Goal: Check status: Check status

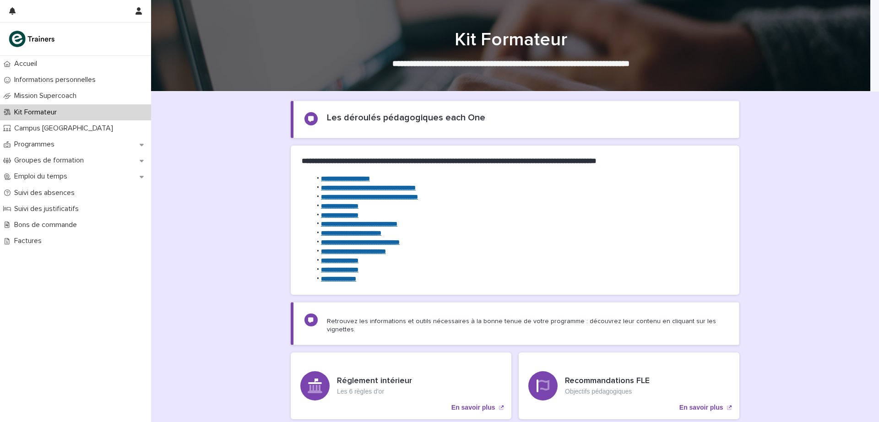
click at [51, 142] on p "Programmes" at bounding box center [36, 144] width 51 height 9
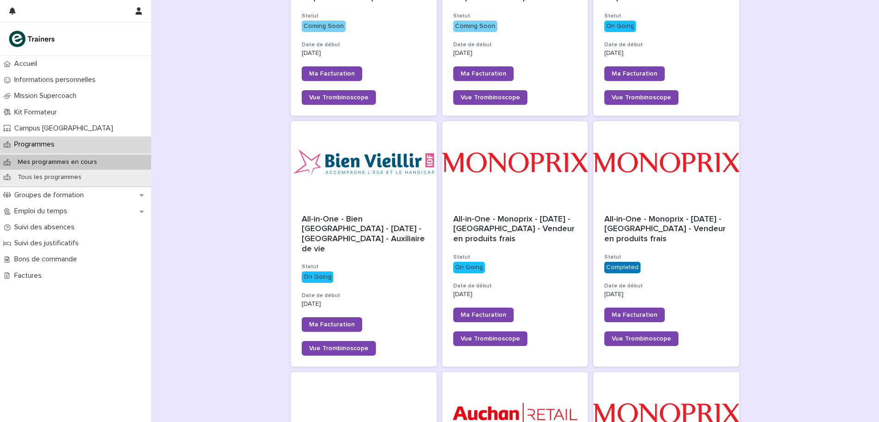
scroll to position [342, 0]
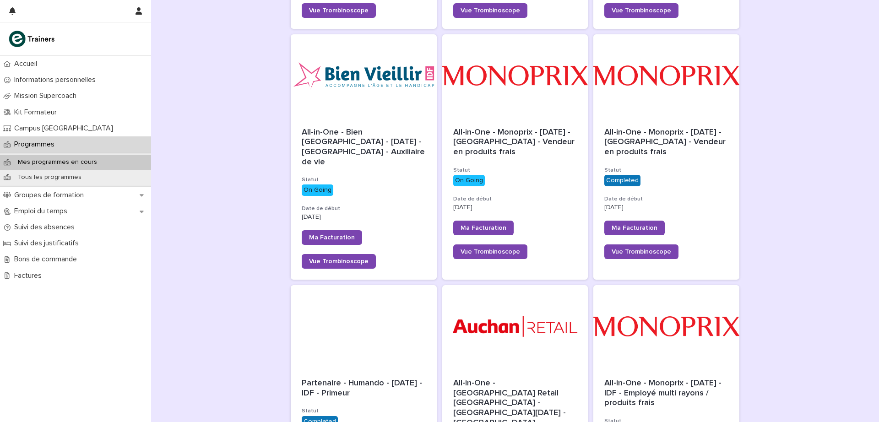
click at [515, 131] on span "All-in-One - Monoprix - [DATE] - [GEOGRAPHIC_DATA] - Vendeur en produits frais" at bounding box center [515, 142] width 124 height 28
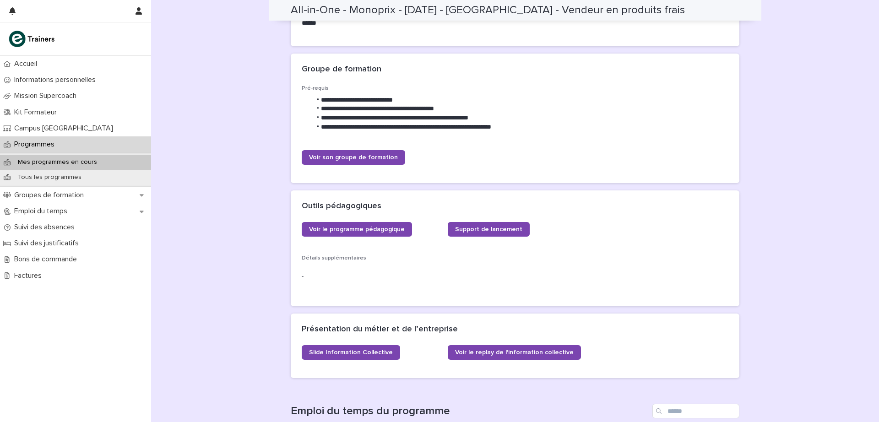
scroll to position [224, 0]
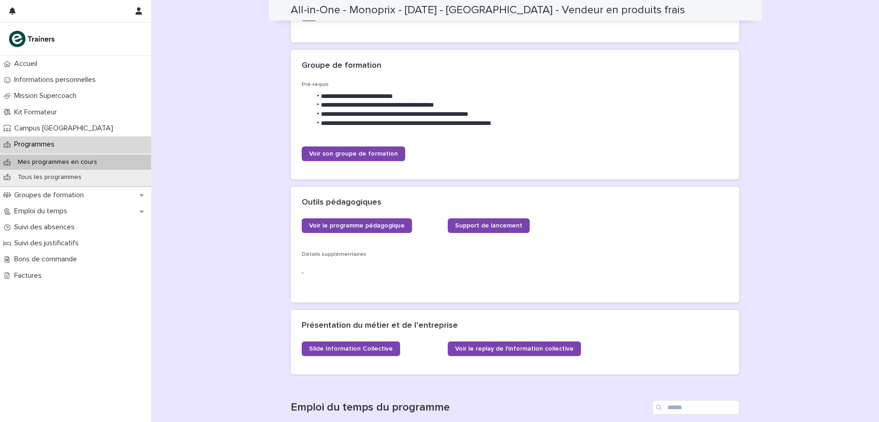
click at [370, 224] on span "Voir le programme pédagogique" at bounding box center [357, 225] width 96 height 6
click at [370, 228] on span "Voir le programme pédagogique" at bounding box center [357, 225] width 96 height 6
click at [45, 144] on p "Programmes" at bounding box center [36, 144] width 51 height 9
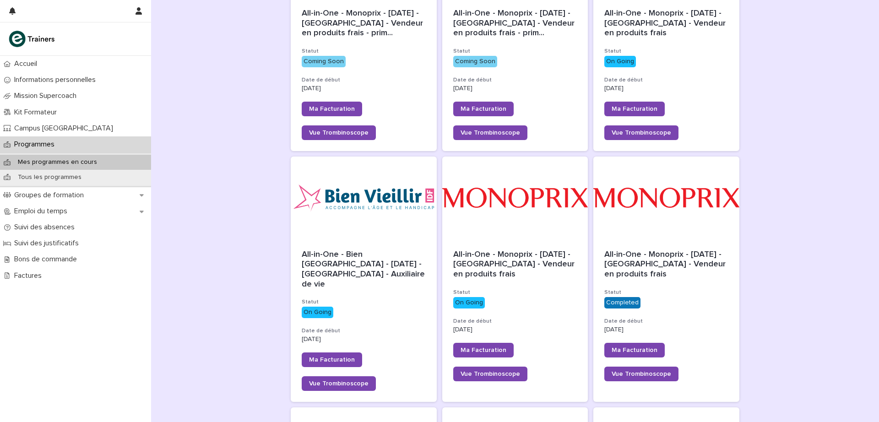
scroll to position [227, 0]
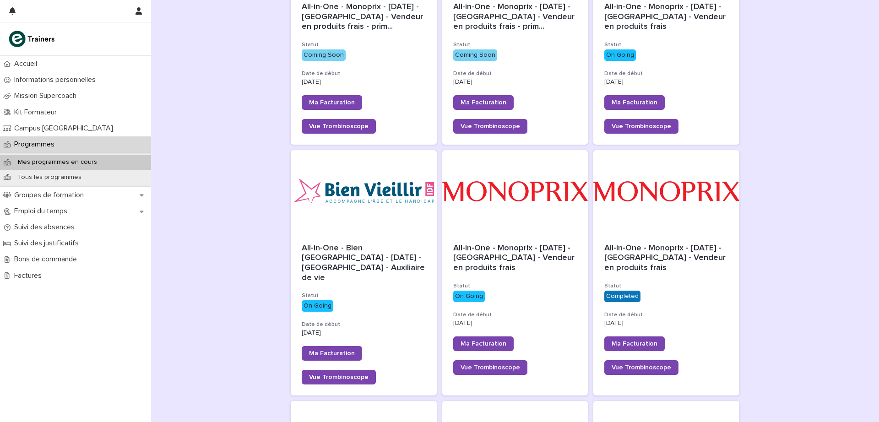
click at [345, 251] on span "All-in-One - Bien [GEOGRAPHIC_DATA] - [DATE] - [GEOGRAPHIC_DATA] - Auxiliaire d…" at bounding box center [364, 263] width 125 height 38
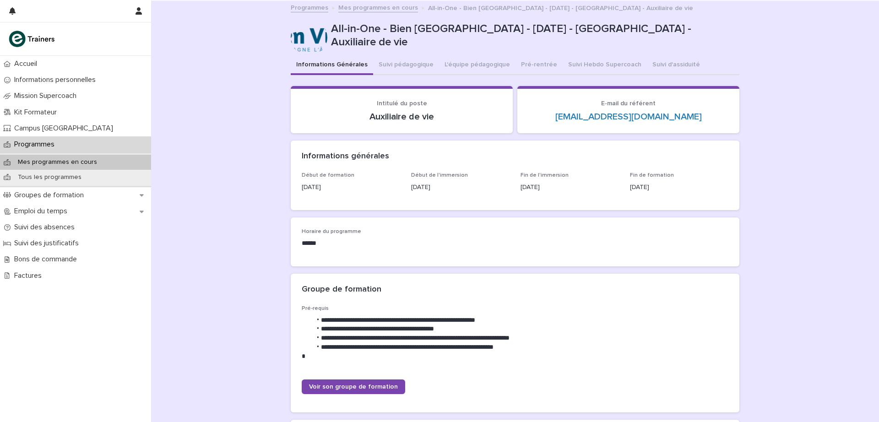
scroll to position [675, 0]
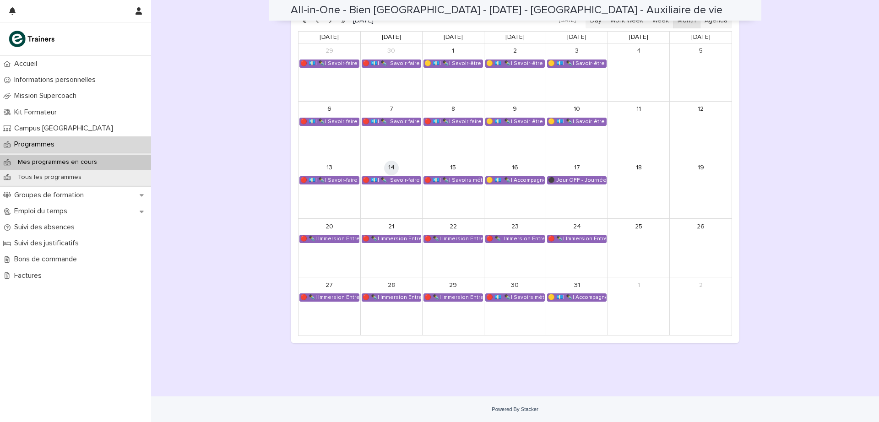
click at [658, 342] on div "[DATE] [DATE] Day Work Week Week Month Agenda [DATE] [DATE] [DATE] [DATE] [DATE…" at bounding box center [515, 174] width 448 height 338
click at [399, 177] on div "🔴 💶| ✒️| Savoir-faire métier - Préparation au CCP2" at bounding box center [391, 180] width 59 height 7
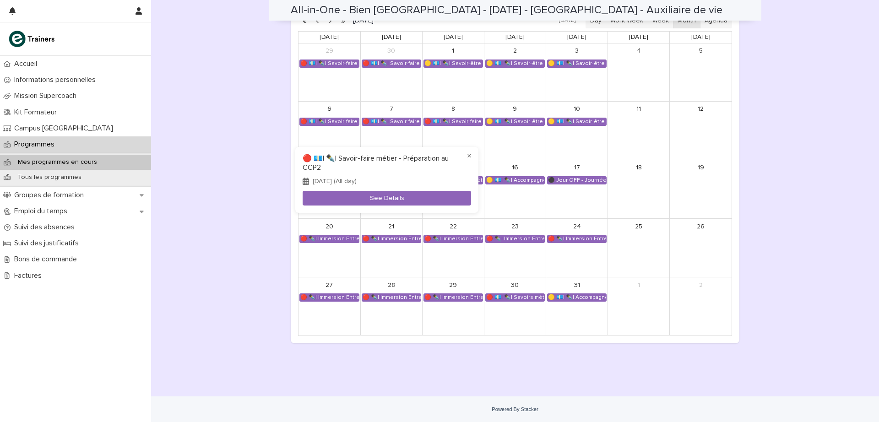
click at [383, 194] on button "See Details" at bounding box center [386, 198] width 168 height 15
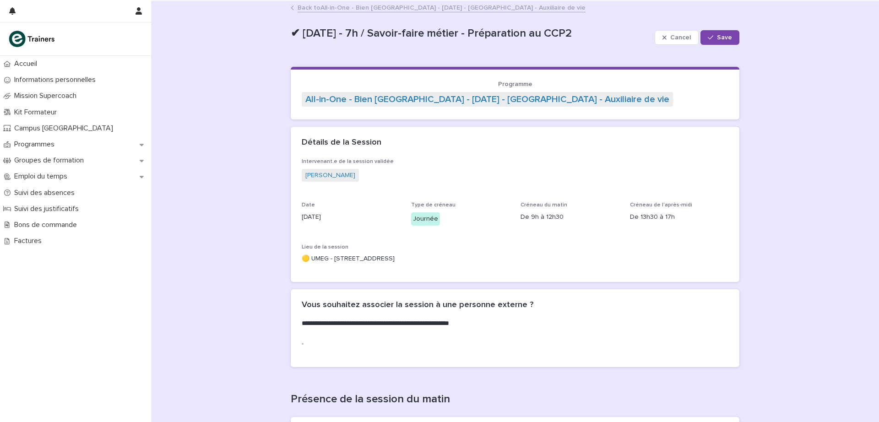
click at [318, 5] on link "Back to All-in-One - Bien [GEOGRAPHIC_DATA] - [DATE] - [GEOGRAPHIC_DATA] - Auxi…" at bounding box center [441, 7] width 288 height 11
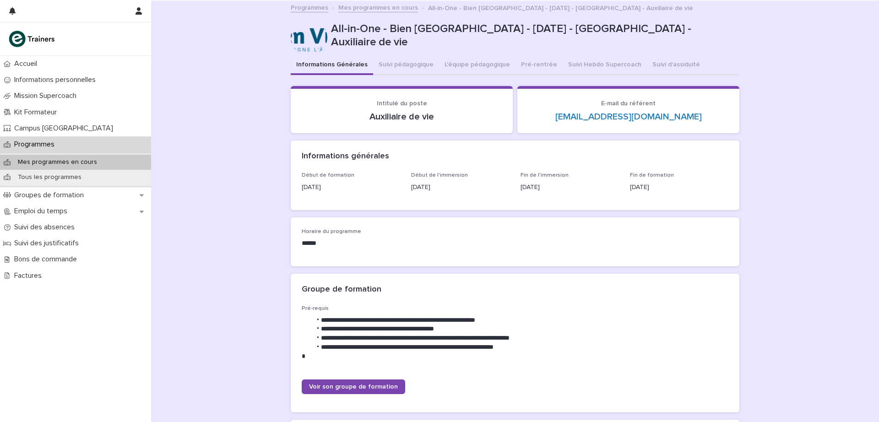
click at [313, 5] on link "Programmes" at bounding box center [310, 7] width 38 height 11
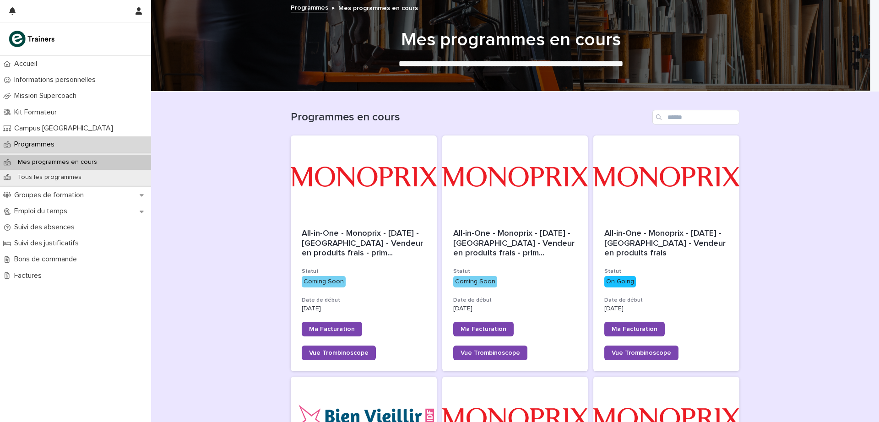
click at [688, 251] on span "All-in-One - Monoprix - [DATE] - [GEOGRAPHIC_DATA] - Vendeur en produits frais" at bounding box center [666, 243] width 124 height 28
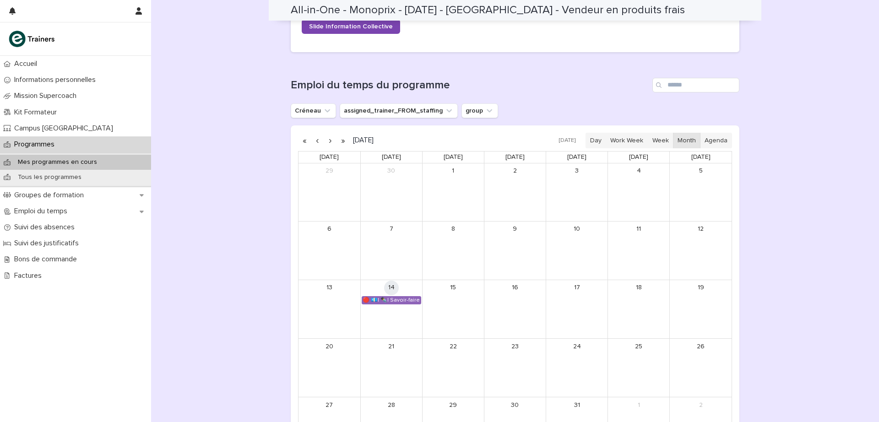
scroll to position [675, 0]
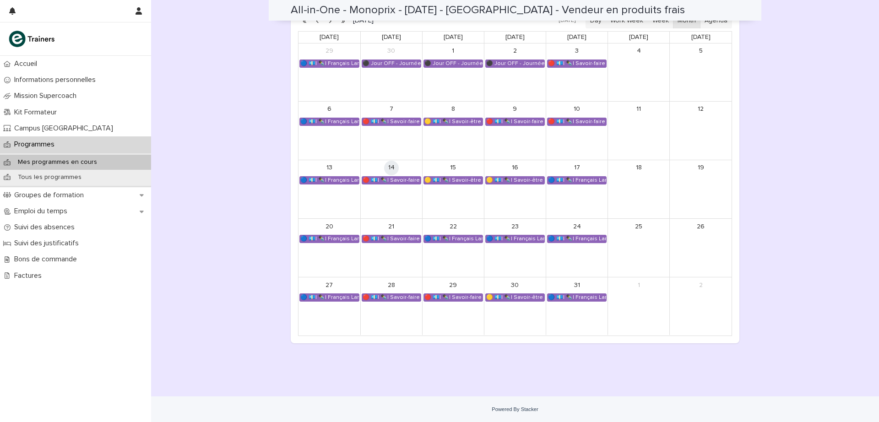
click at [405, 180] on div "🔴 💶| ✒️| Savoir-faire métier - Contribution à l'amélioration de l'expérience d'…" at bounding box center [391, 180] width 59 height 7
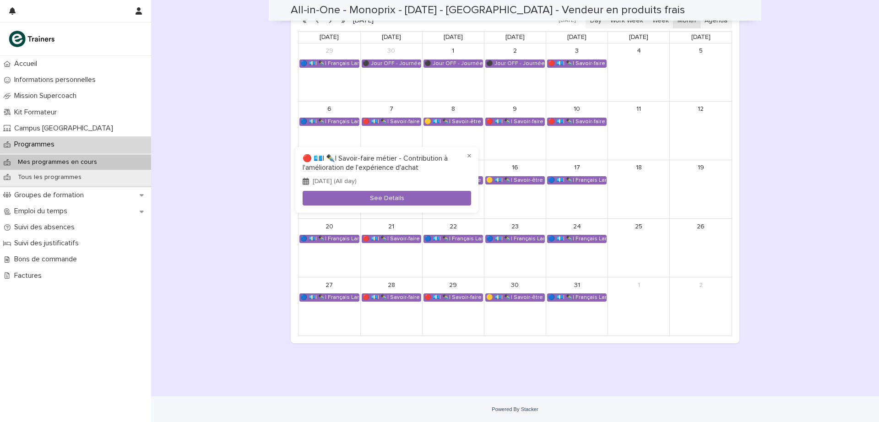
click at [398, 194] on button "See Details" at bounding box center [386, 198] width 168 height 15
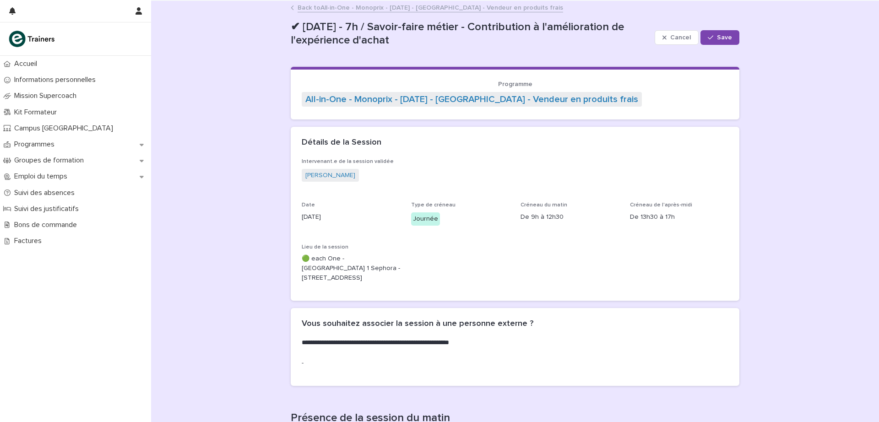
click at [709, 31] on button "Save" at bounding box center [719, 37] width 39 height 15
click at [350, 8] on link "Back to All-in-One - Monoprix - [DATE] - [GEOGRAPHIC_DATA] - Vendeur en produit…" at bounding box center [429, 7] width 265 height 11
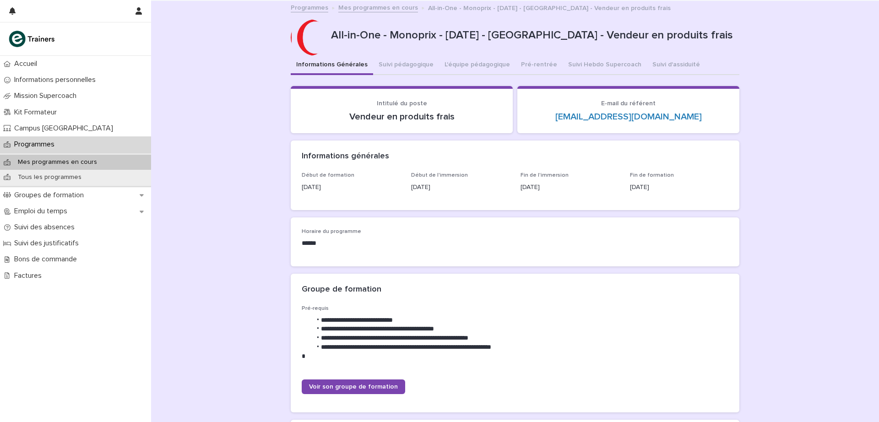
click at [403, 65] on button "Suivi pédagogique" at bounding box center [406, 65] width 66 height 19
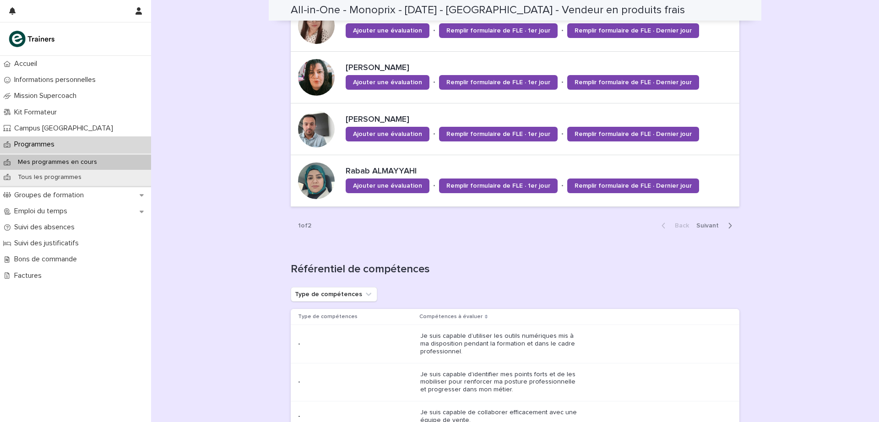
scroll to position [863, 0]
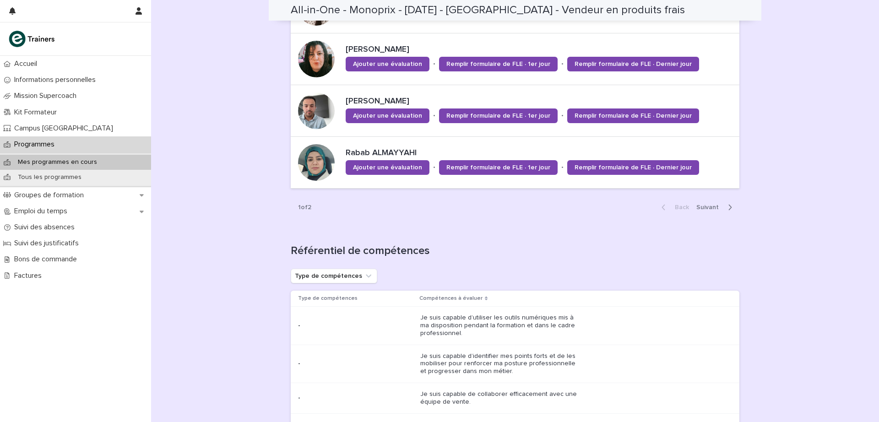
click at [707, 208] on span "Next" at bounding box center [710, 207] width 28 height 6
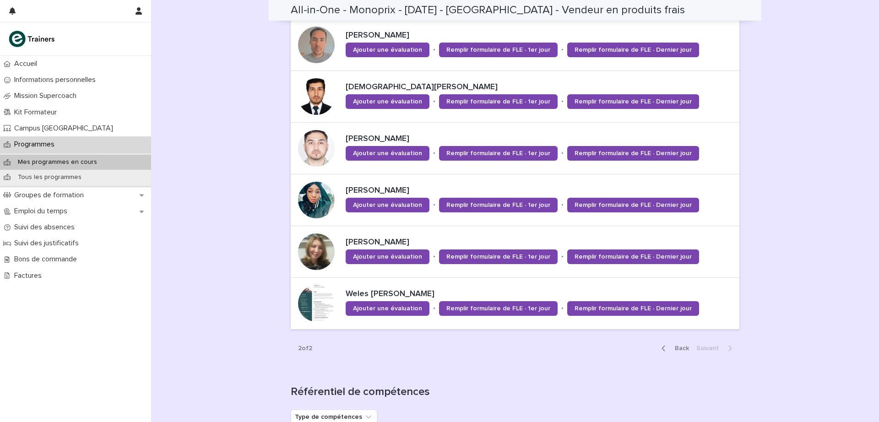
scroll to position [611, 0]
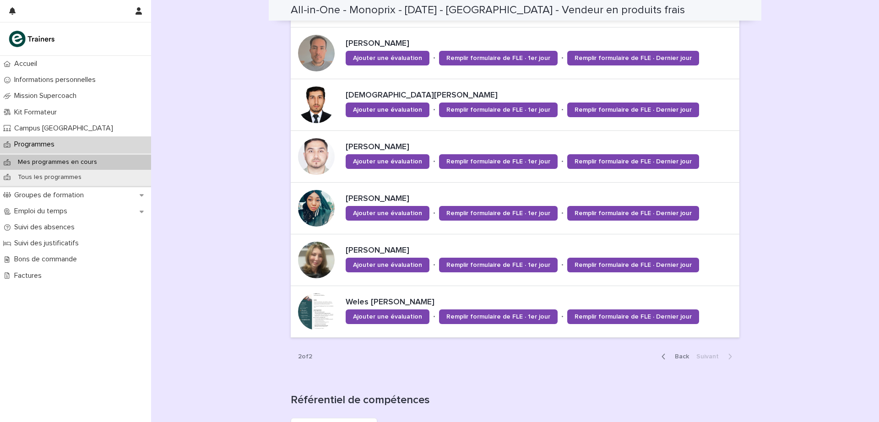
click at [415, 250] on p "[PERSON_NAME]" at bounding box center [540, 251] width 390 height 10
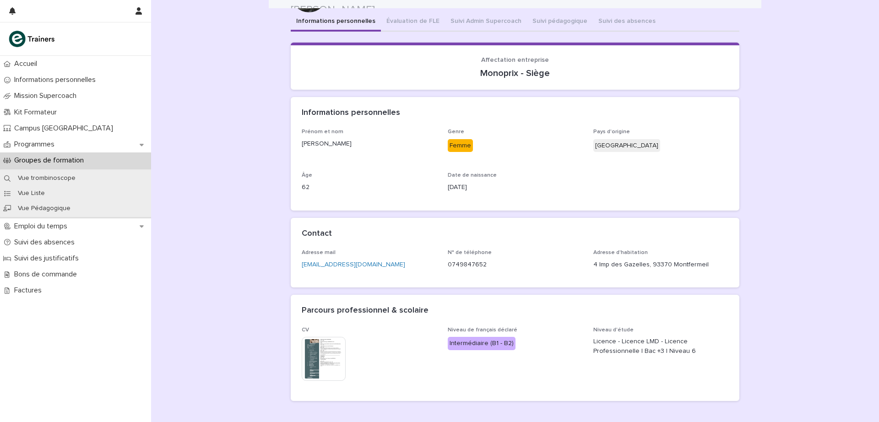
scroll to position [36, 0]
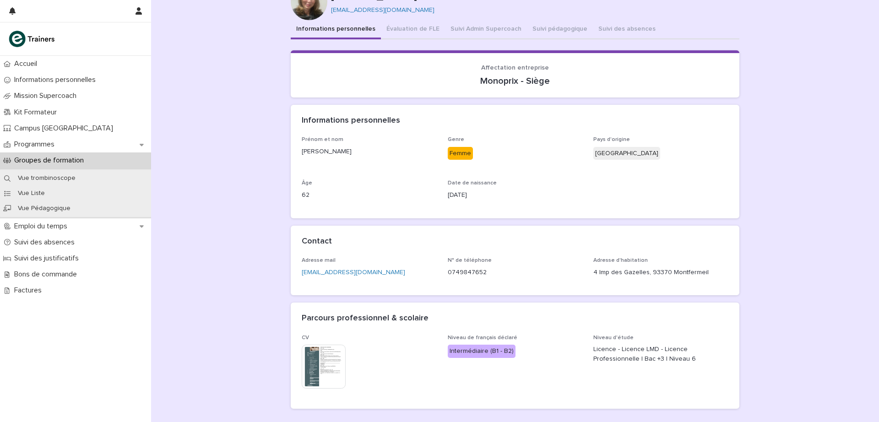
click at [458, 29] on div "Informations personnelles Évaluation de FLE Suivi Admin Supercoach Suivi pédago…" at bounding box center [515, 218] width 448 height 396
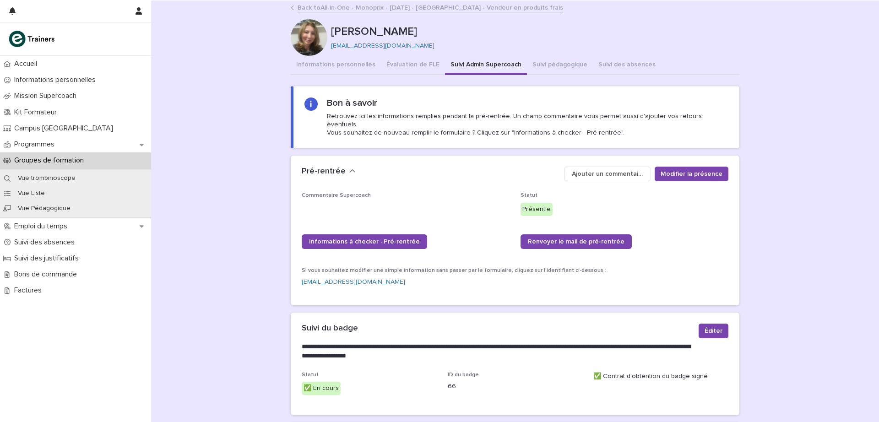
click at [326, 10] on link "Back to All-in-One - Monoprix - [DATE] - [GEOGRAPHIC_DATA] - Vendeur en produit…" at bounding box center [429, 7] width 265 height 11
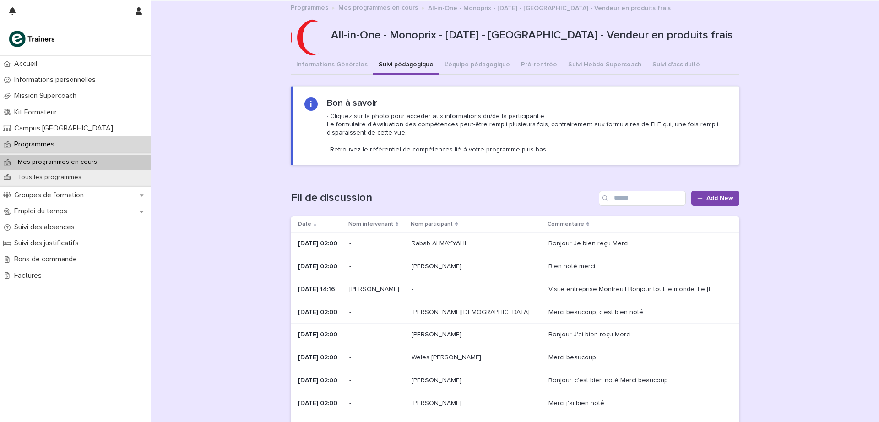
click at [313, 9] on link "Programmes" at bounding box center [310, 7] width 38 height 11
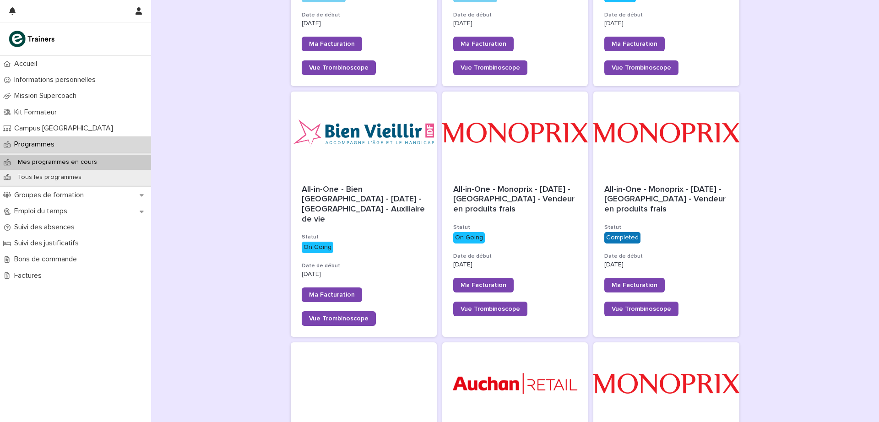
scroll to position [289, 0]
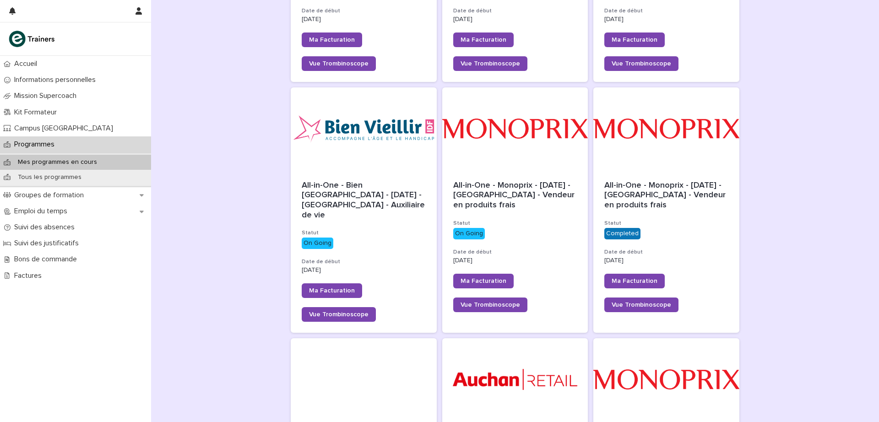
click at [385, 181] on span "All-in-One - Bien [GEOGRAPHIC_DATA] - [DATE] - [GEOGRAPHIC_DATA] - Auxiliaire d…" at bounding box center [364, 200] width 125 height 38
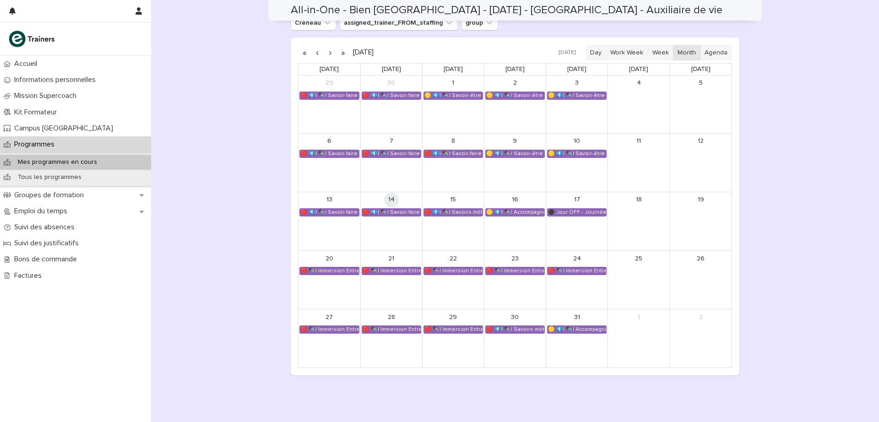
scroll to position [649, 0]
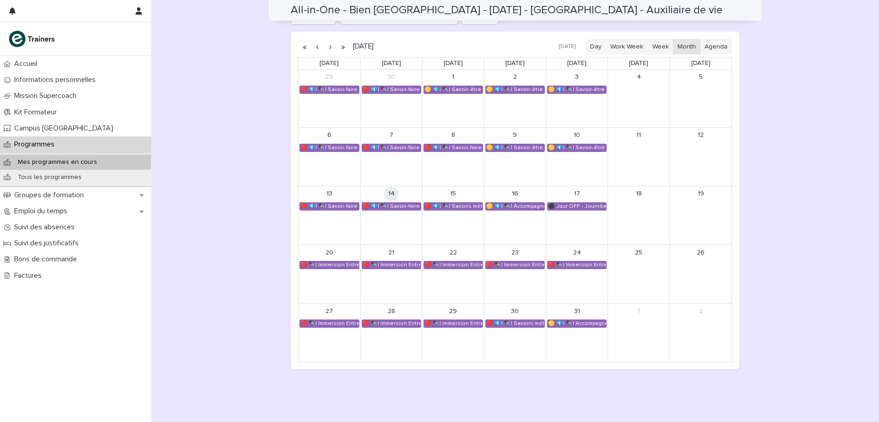
click at [404, 208] on div "🔴 💶| ✒️| Savoir-faire métier - Préparation au CCP2" at bounding box center [391, 206] width 59 height 7
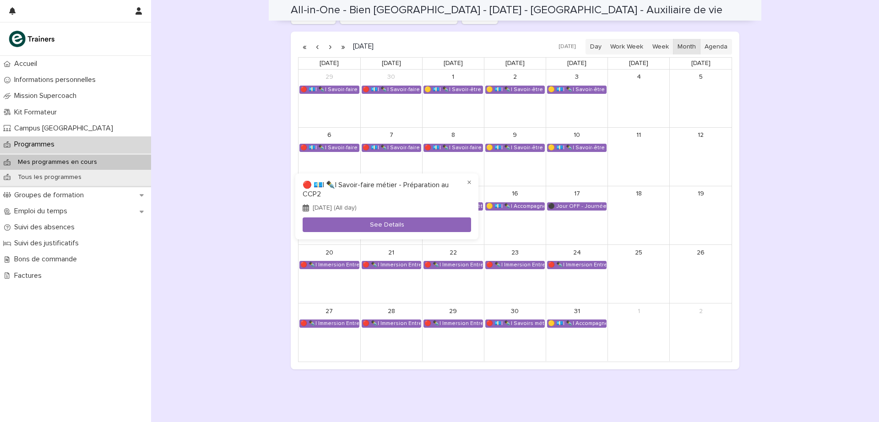
click at [391, 224] on button "See Details" at bounding box center [386, 224] width 168 height 15
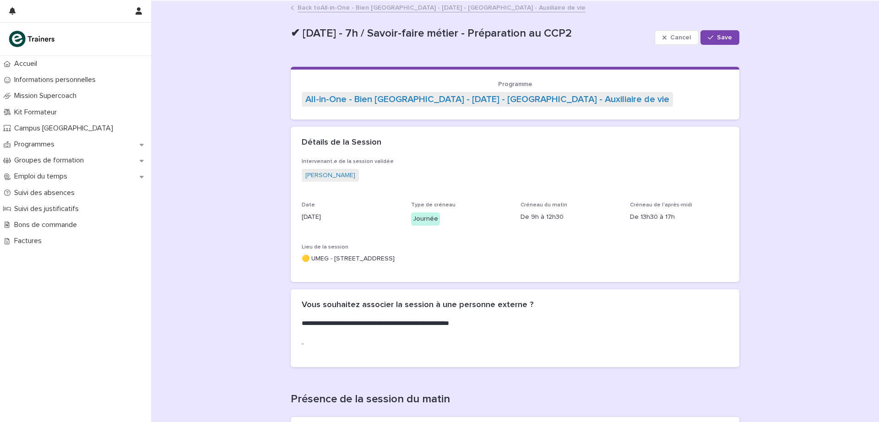
click at [297, 5] on link "Back to All-in-One - Bien [GEOGRAPHIC_DATA] - [DATE] - [GEOGRAPHIC_DATA] - Auxi…" at bounding box center [441, 7] width 288 height 11
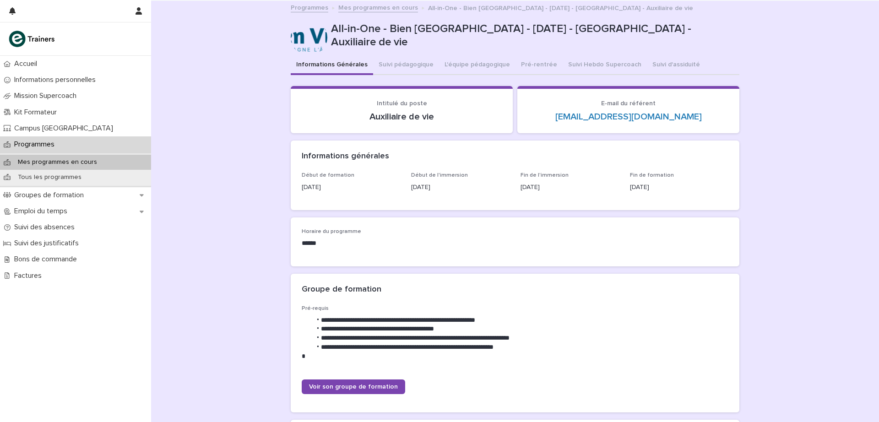
click at [313, 6] on link "Programmes" at bounding box center [310, 7] width 38 height 11
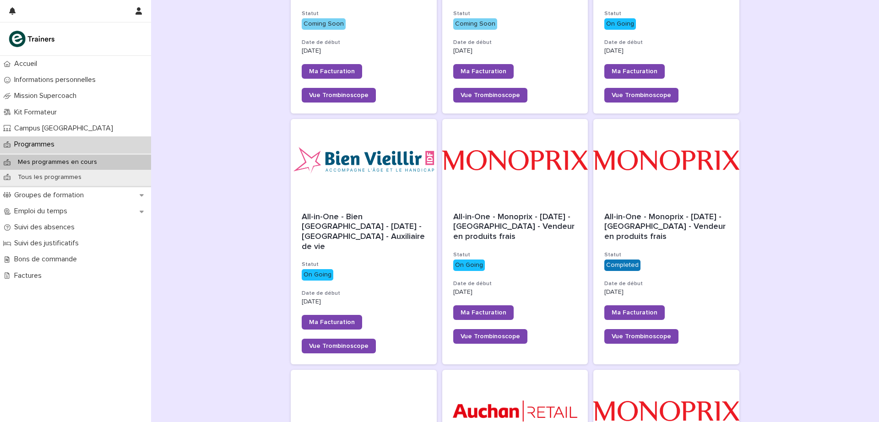
scroll to position [261, 0]
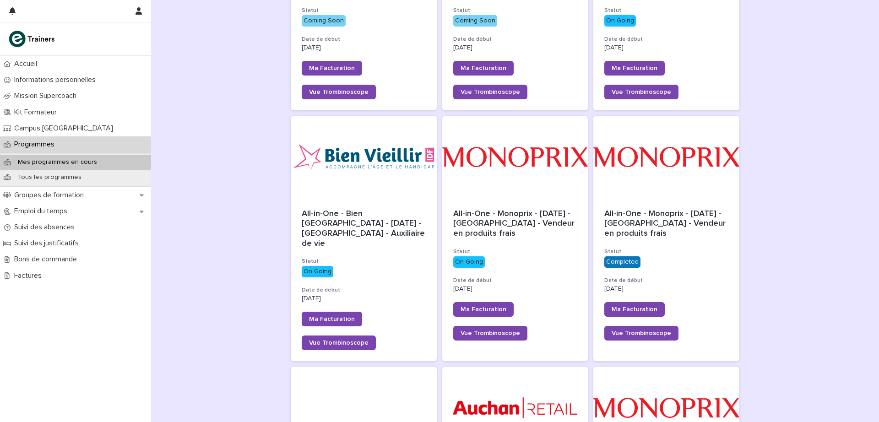
click at [394, 182] on div at bounding box center [364, 157] width 146 height 82
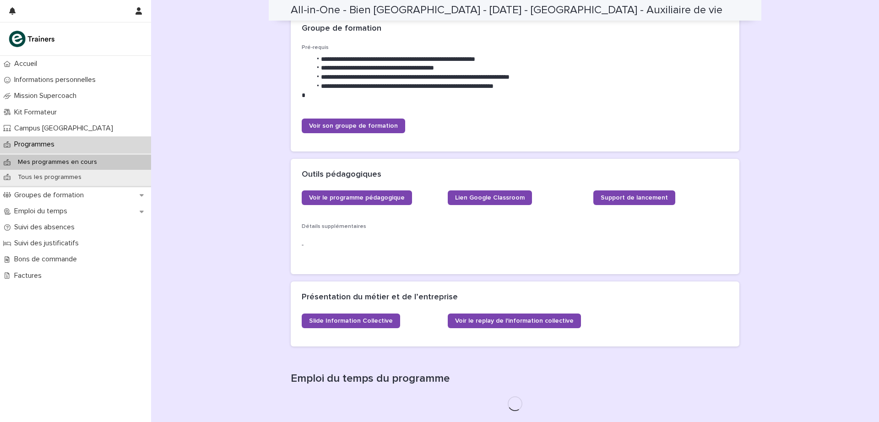
scroll to position [173, 0]
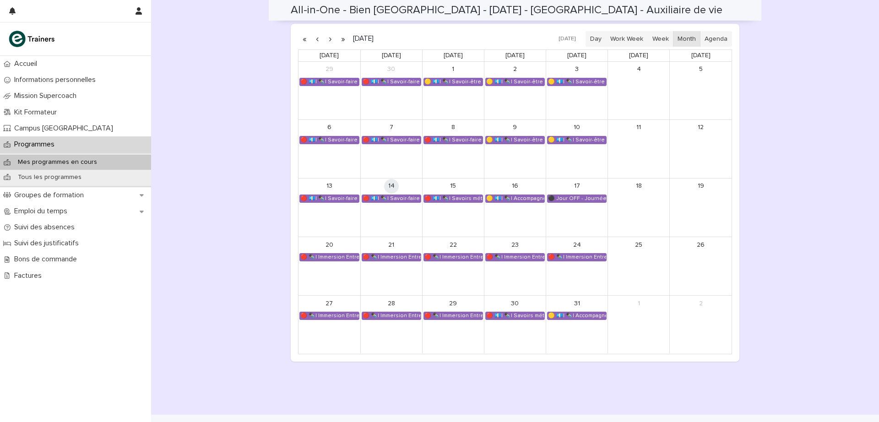
scroll to position [675, 0]
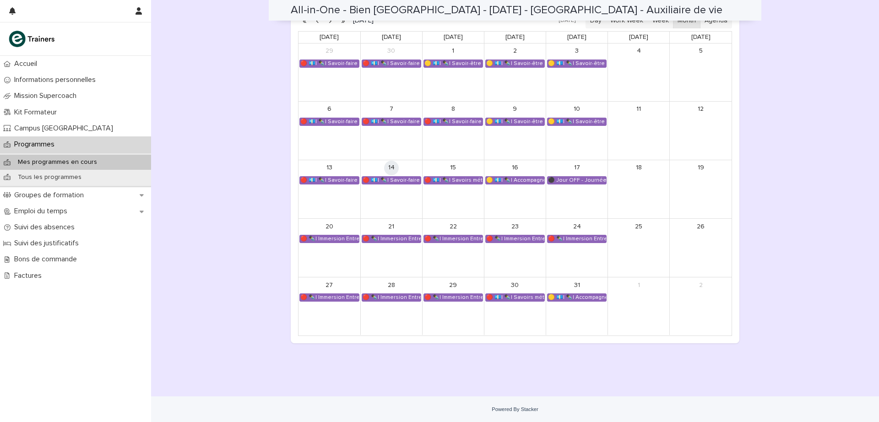
click at [463, 178] on div "🔴 💶| ✒️| Savoirs métier - Organisation et gestion des interventions quotidiennes" at bounding box center [453, 180] width 59 height 7
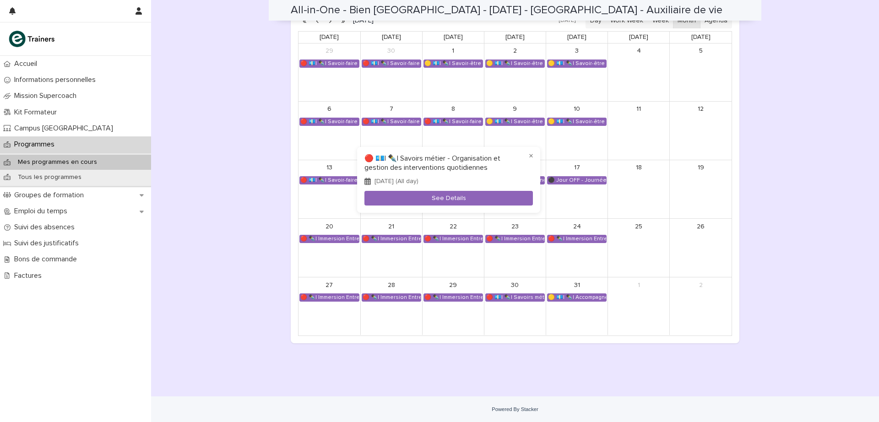
click at [451, 199] on button "See Details" at bounding box center [448, 198] width 168 height 15
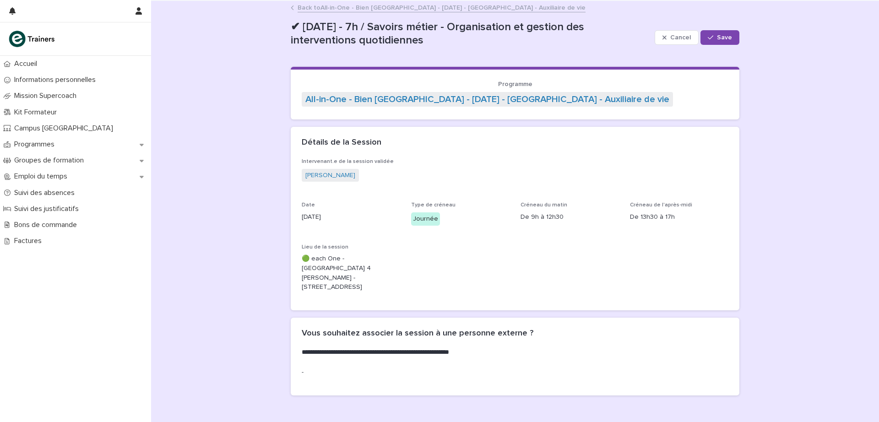
click at [385, 10] on link "Back to All-in-One - Bien [GEOGRAPHIC_DATA] - [DATE] - [GEOGRAPHIC_DATA] - Auxi…" at bounding box center [441, 7] width 288 height 11
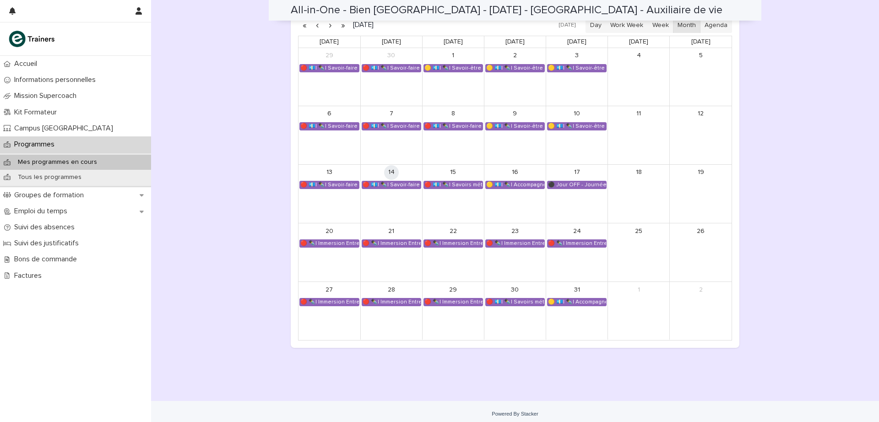
scroll to position [675, 0]
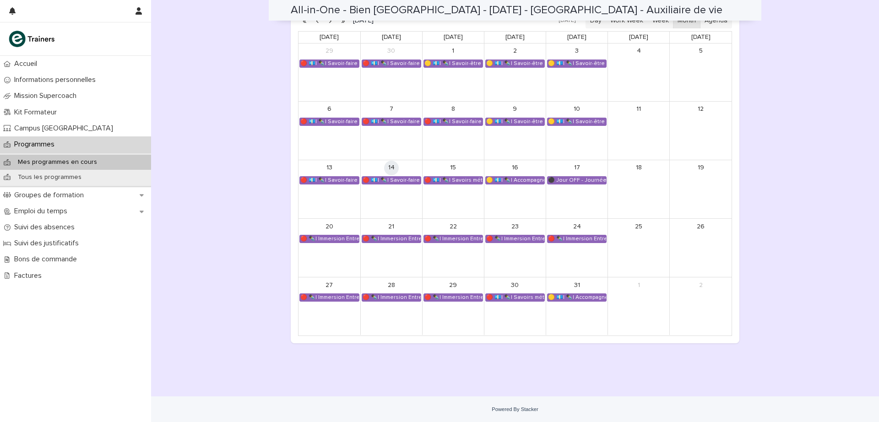
click at [399, 182] on div "🔴 💶| ✒️| Savoir-faire métier - Préparation au CCP2" at bounding box center [391, 180] width 59 height 7
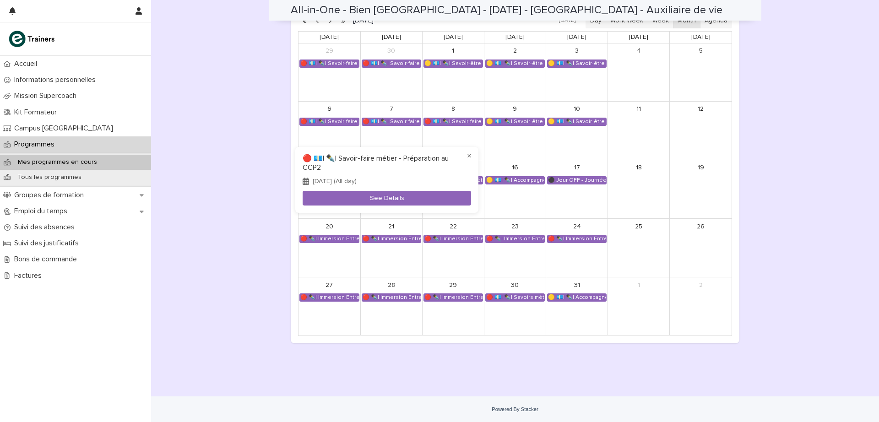
click at [379, 200] on button "See Details" at bounding box center [386, 198] width 168 height 15
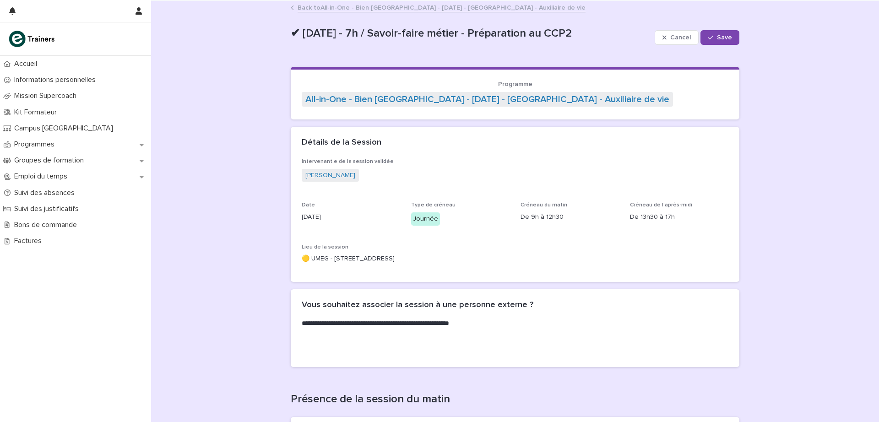
click at [302, 6] on link "Back to All-in-One - Bien [GEOGRAPHIC_DATA] - [DATE] - [GEOGRAPHIC_DATA] - Auxi…" at bounding box center [441, 7] width 288 height 11
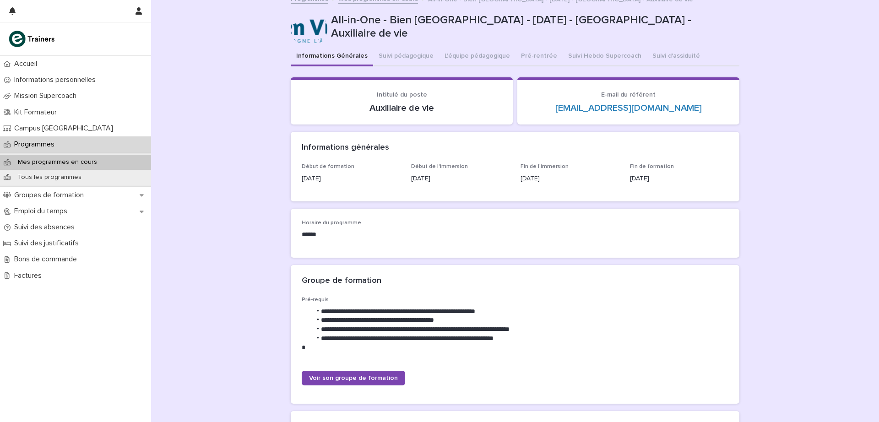
scroll to position [4, 0]
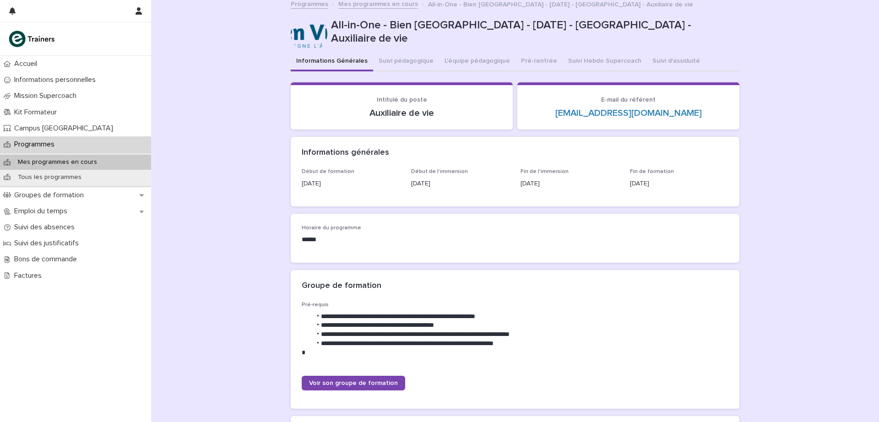
click at [66, 221] on div "Suivi des absences" at bounding box center [75, 227] width 151 height 16
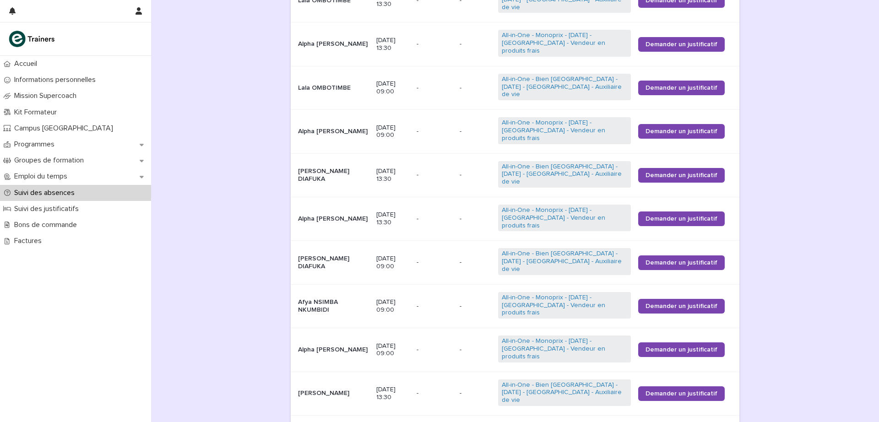
scroll to position [598, 0]
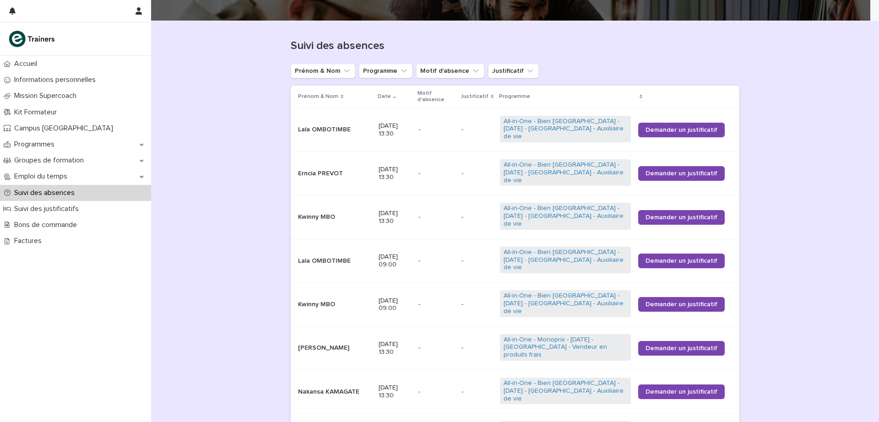
scroll to position [18, 0]
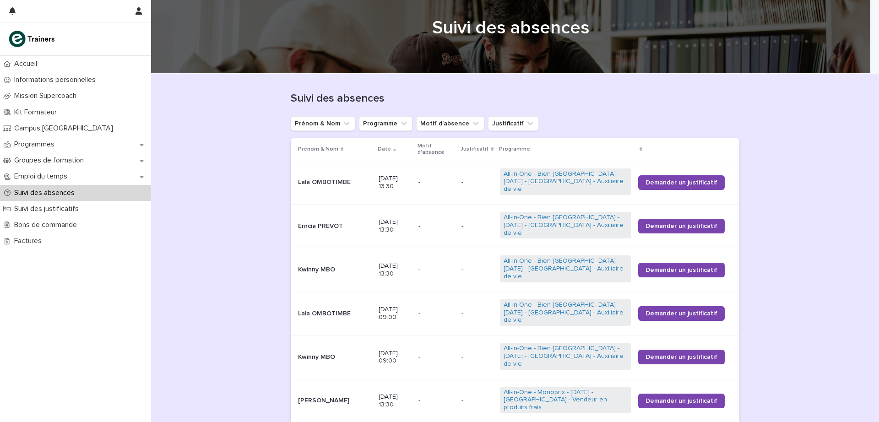
click at [65, 147] on div "Programmes" at bounding box center [75, 144] width 151 height 16
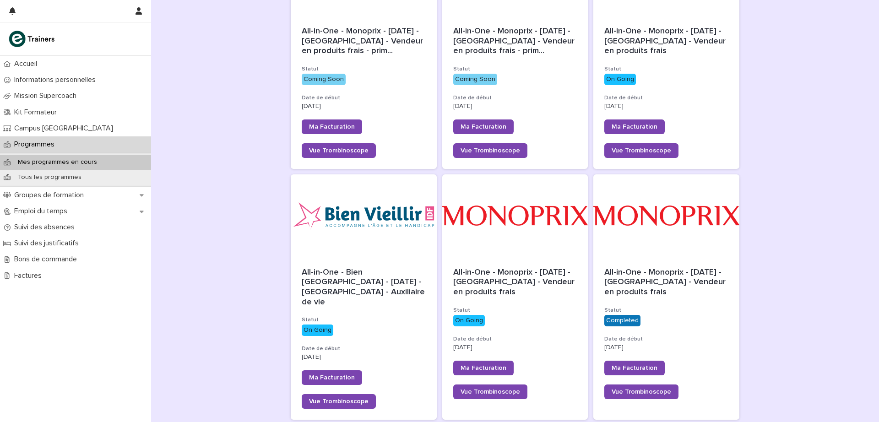
scroll to position [225, 0]
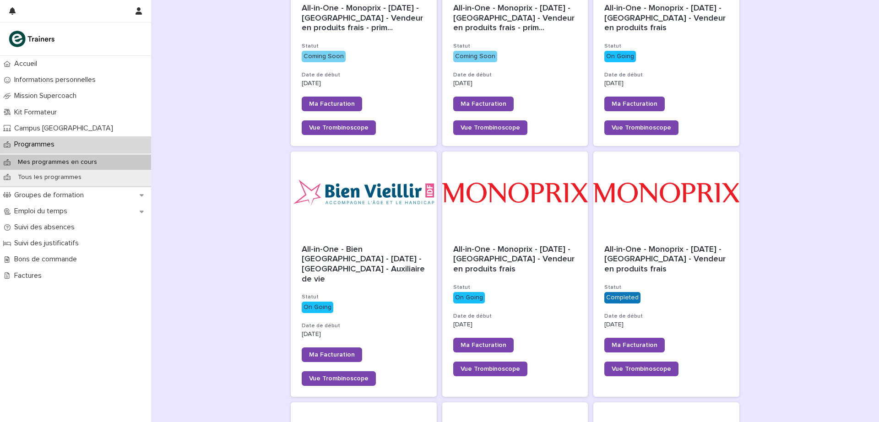
click at [517, 241] on div "All-in-One - Monoprix - [DATE] - [GEOGRAPHIC_DATA] - Vendeur en produits frais …" at bounding box center [515, 310] width 146 height 153
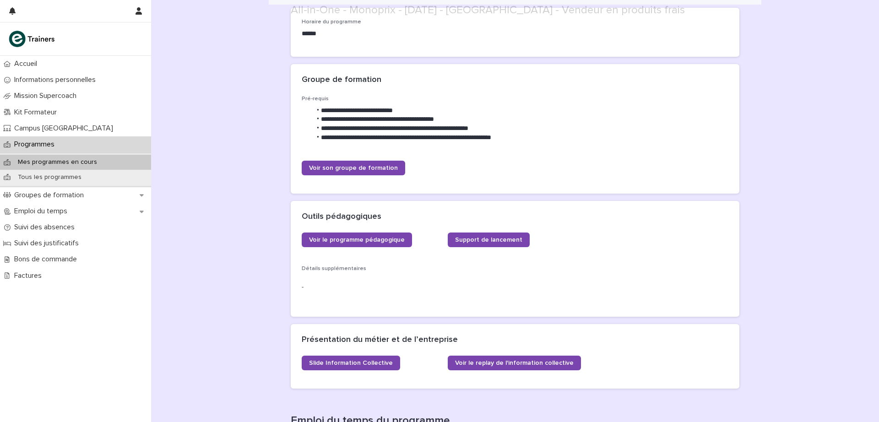
scroll to position [320, 0]
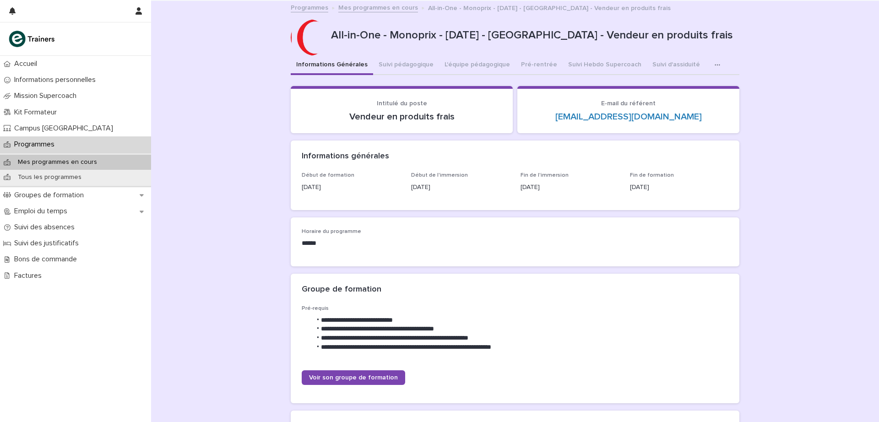
click at [590, 59] on button "Suivi Hebdo Supercoach" at bounding box center [604, 65] width 84 height 19
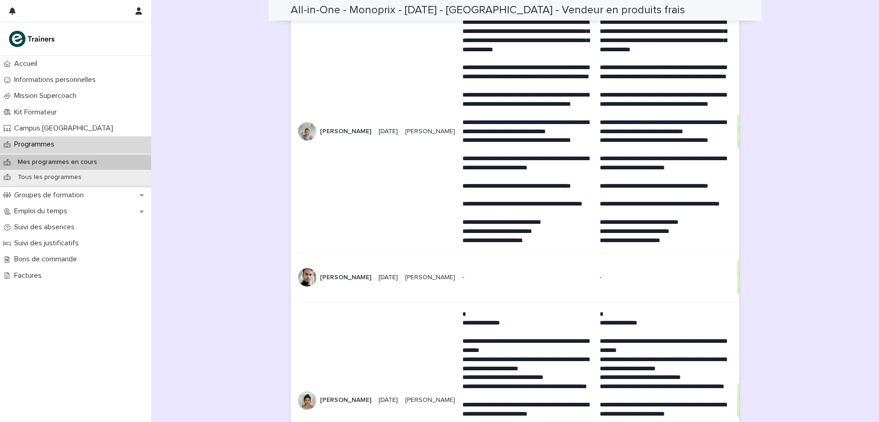
scroll to position [1961, 0]
